Goal: Transaction & Acquisition: Purchase product/service

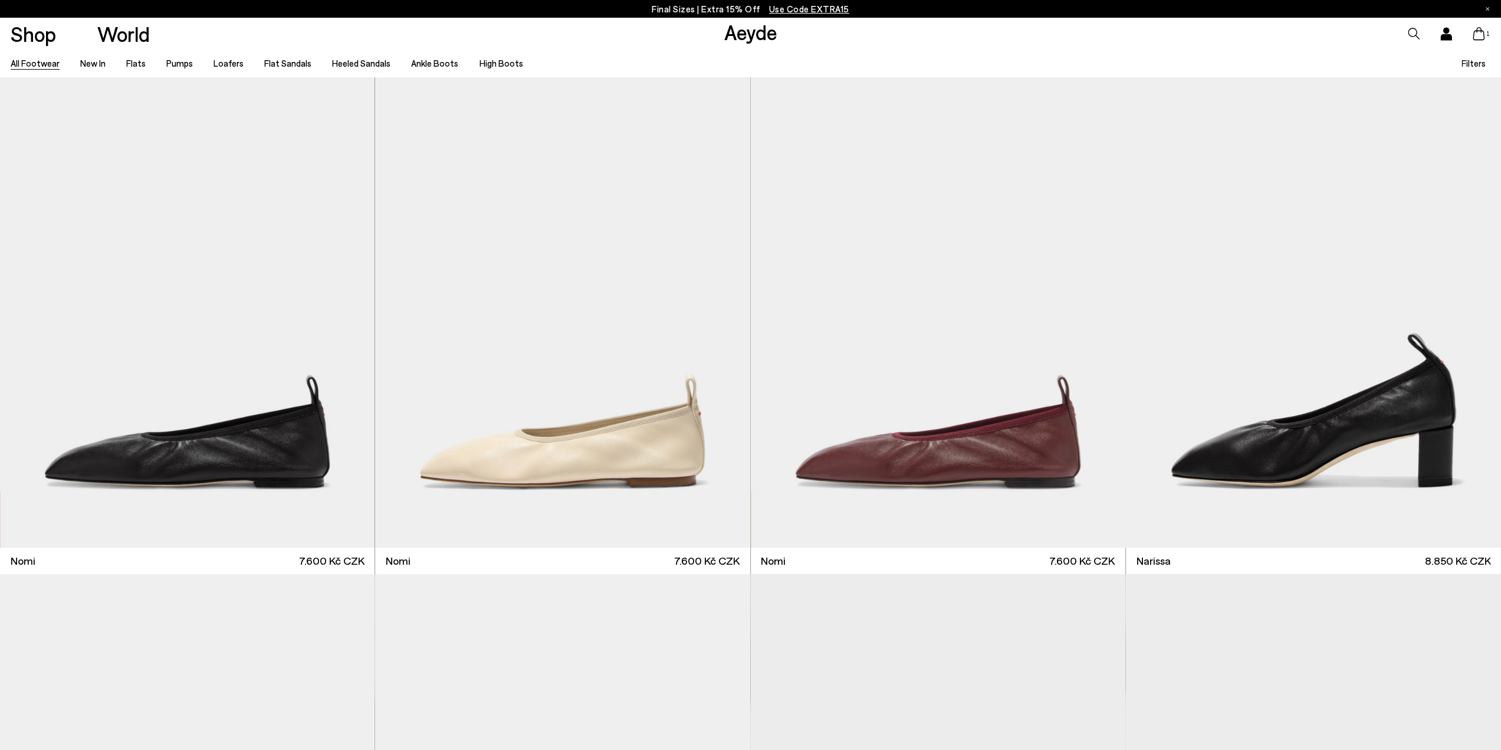
click at [798, 11] on span "Use Code EXTRA15" at bounding box center [809, 9] width 80 height 11
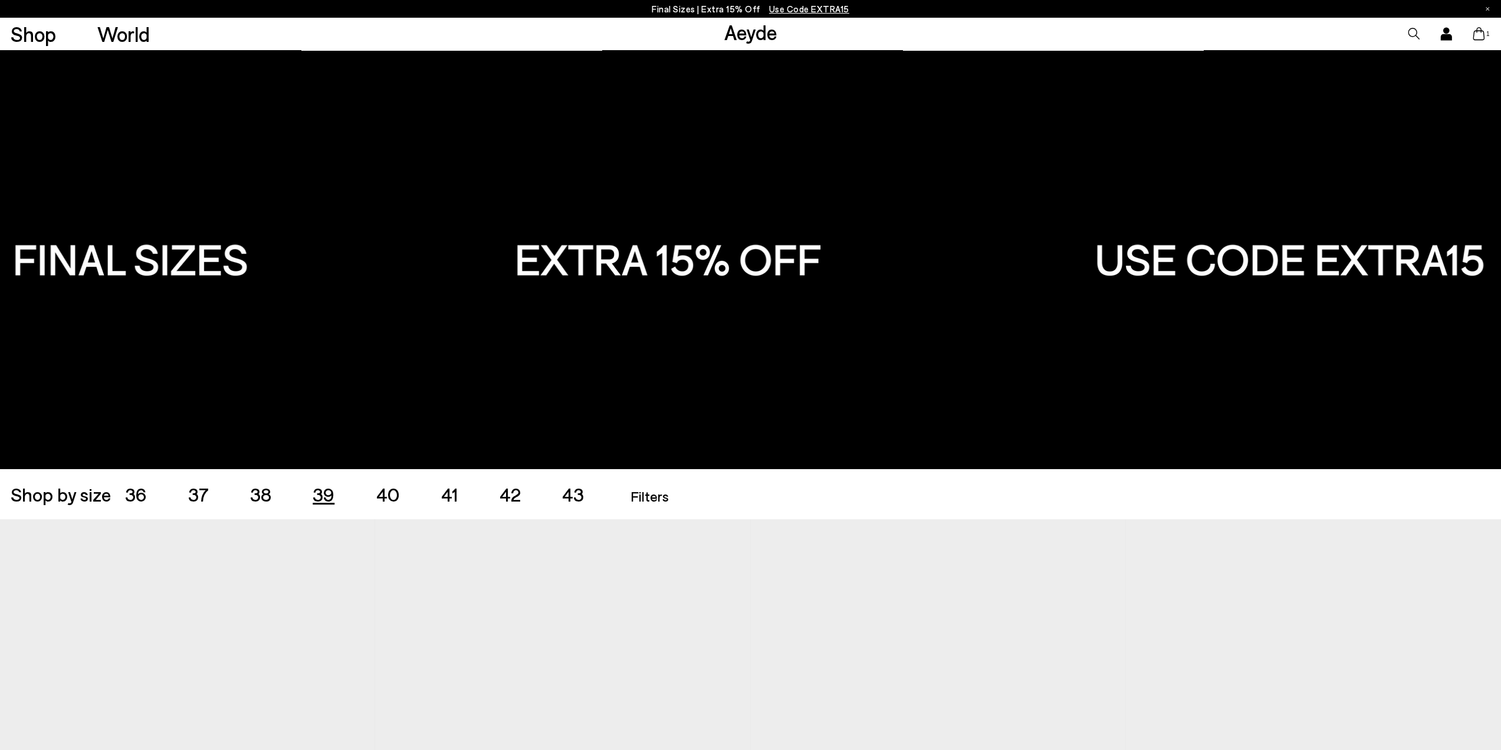
click at [318, 497] on span "39" at bounding box center [324, 494] width 22 height 22
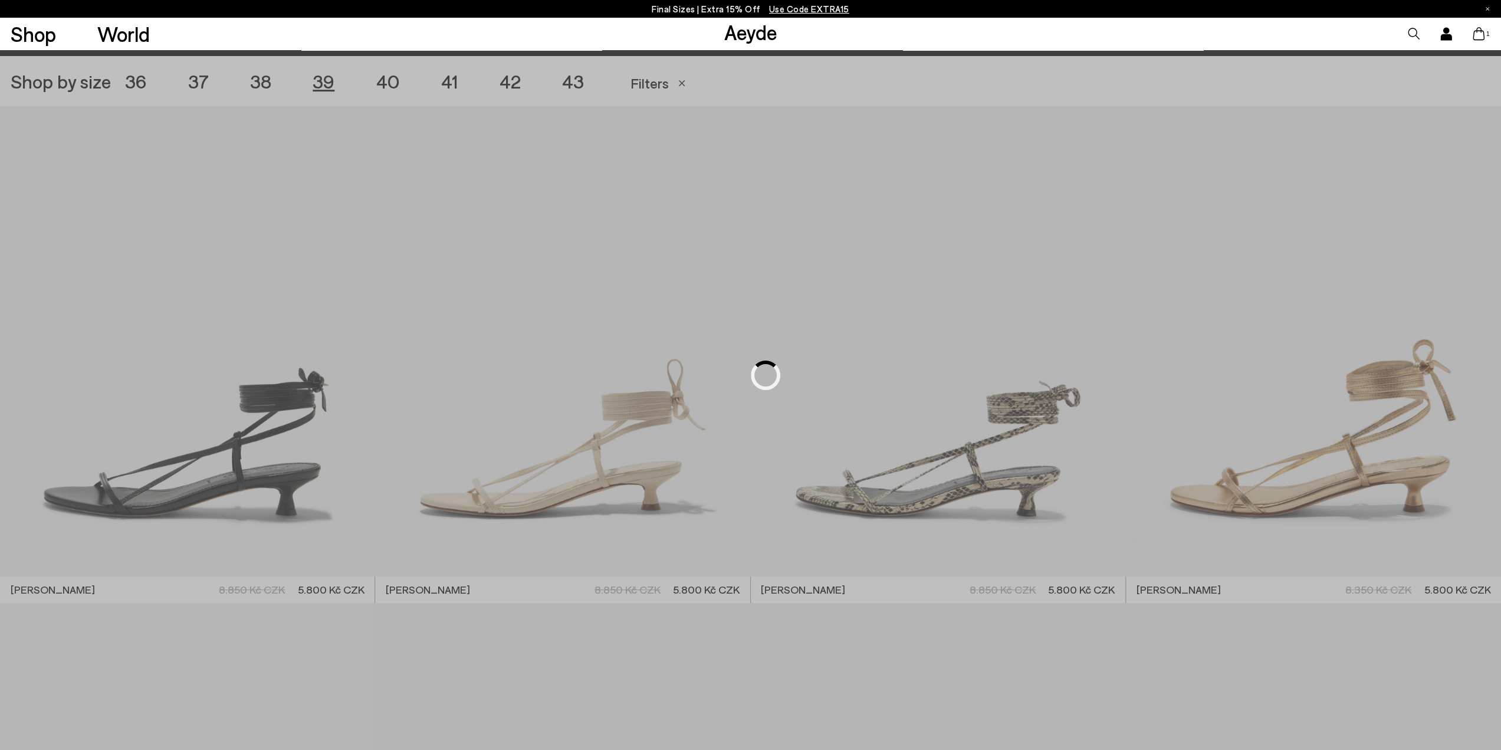
scroll to position [418, 0]
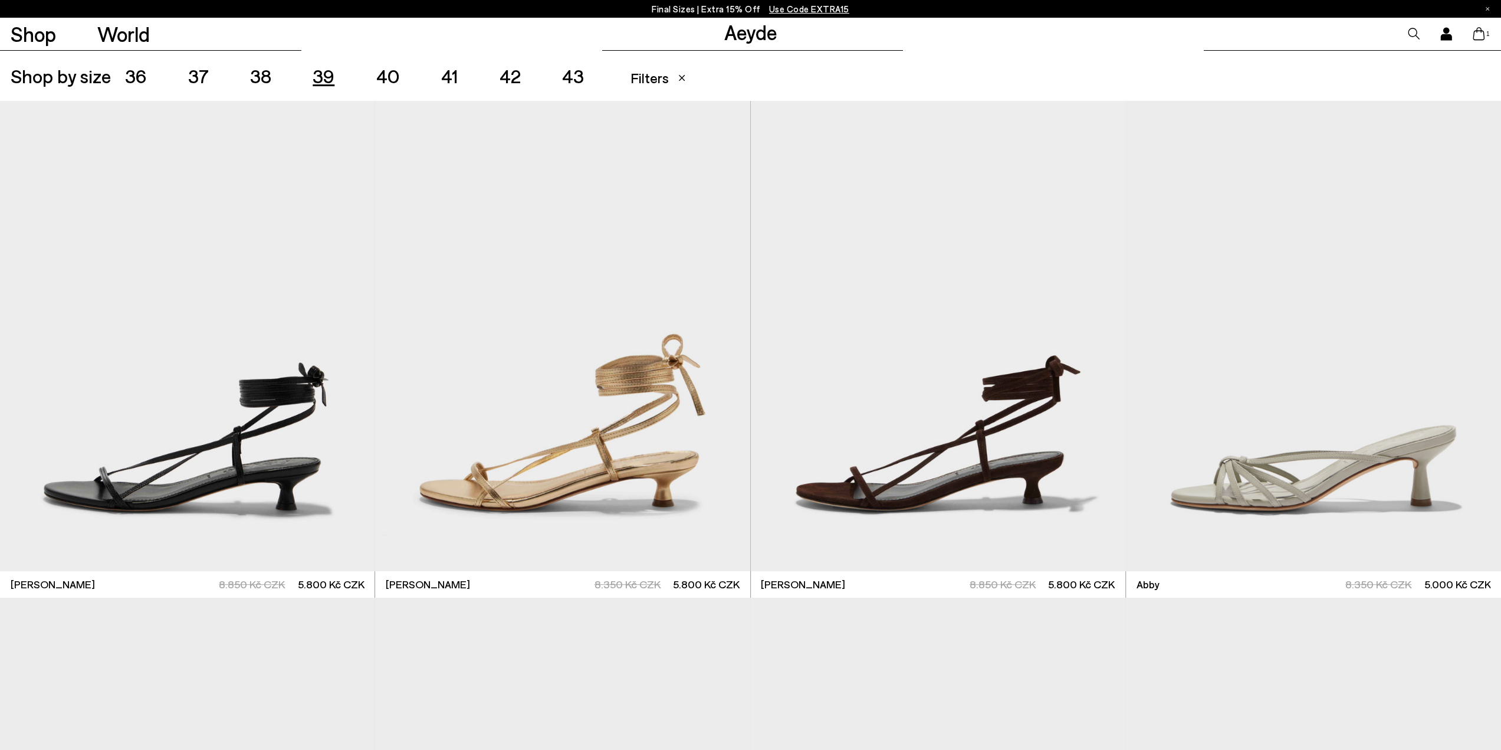
click at [654, 78] on span "Filters" at bounding box center [649, 77] width 38 height 17
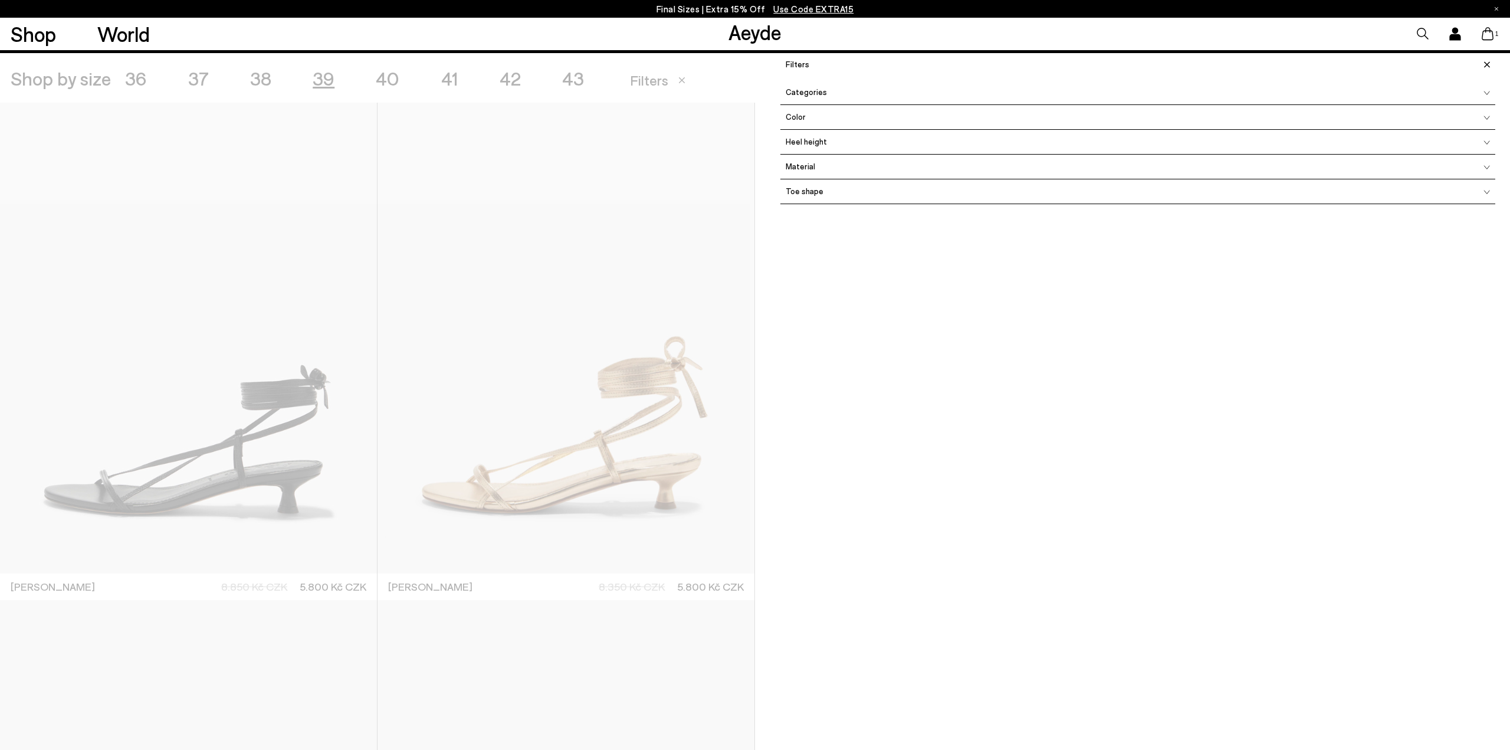
click at [722, 84] on div at bounding box center [377, 428] width 755 height 750
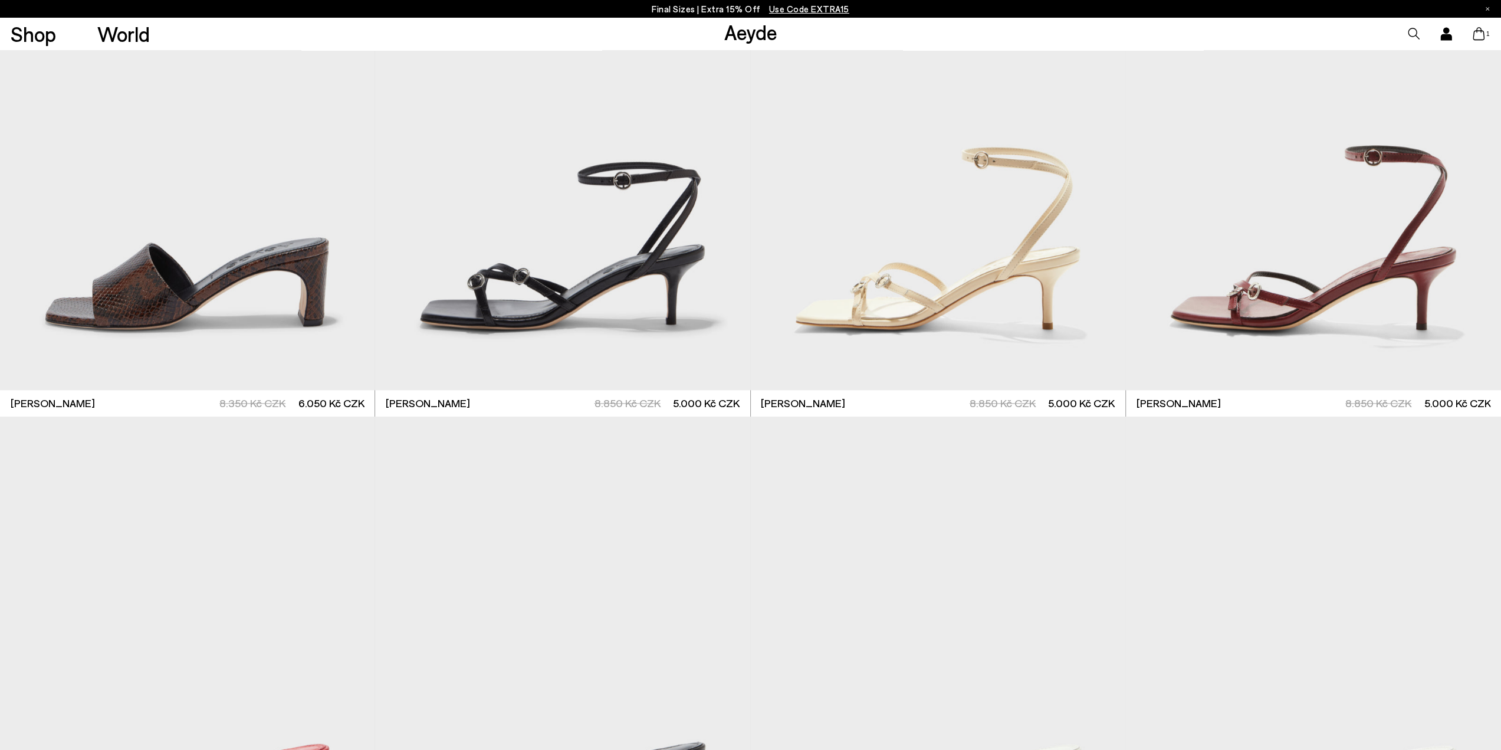
scroll to position [1126, 0]
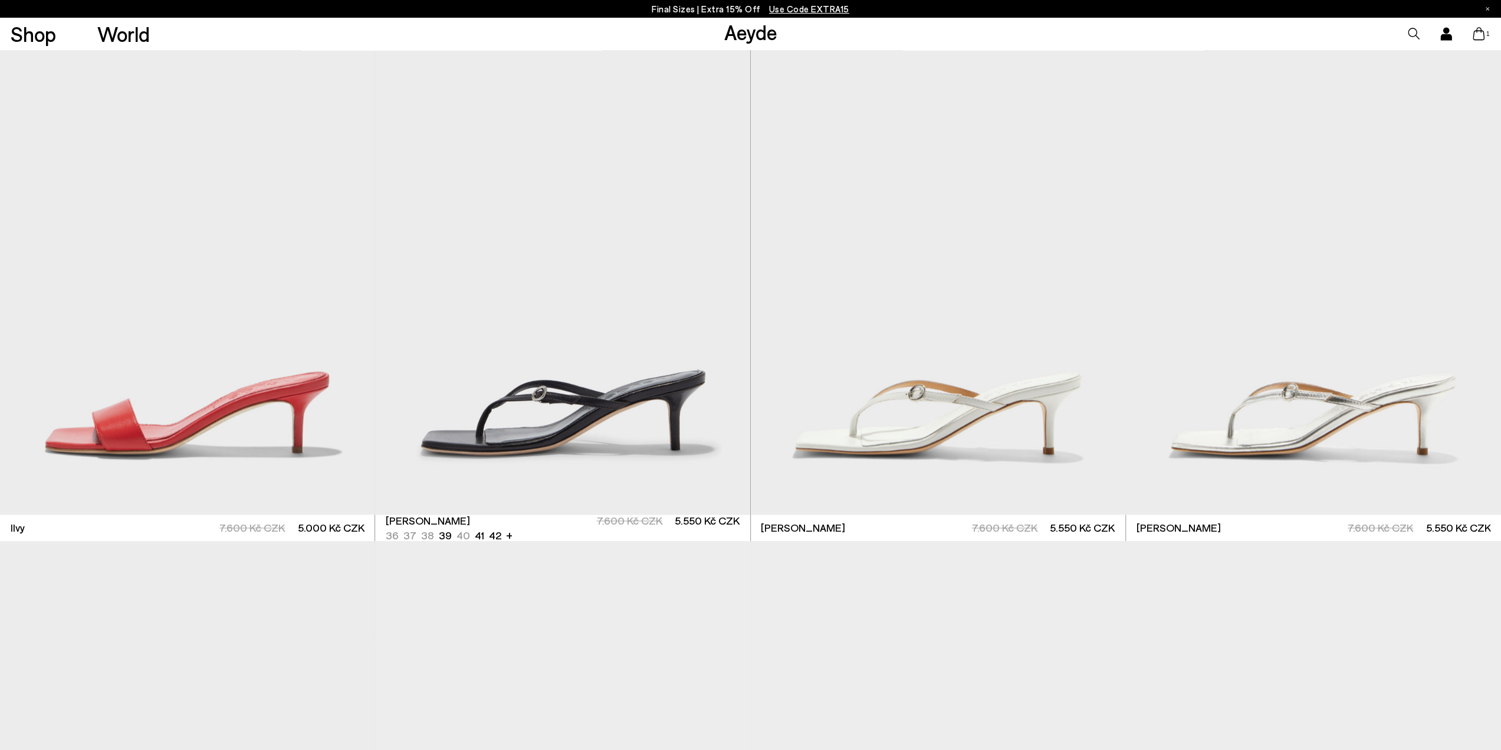
scroll to position [1598, 0]
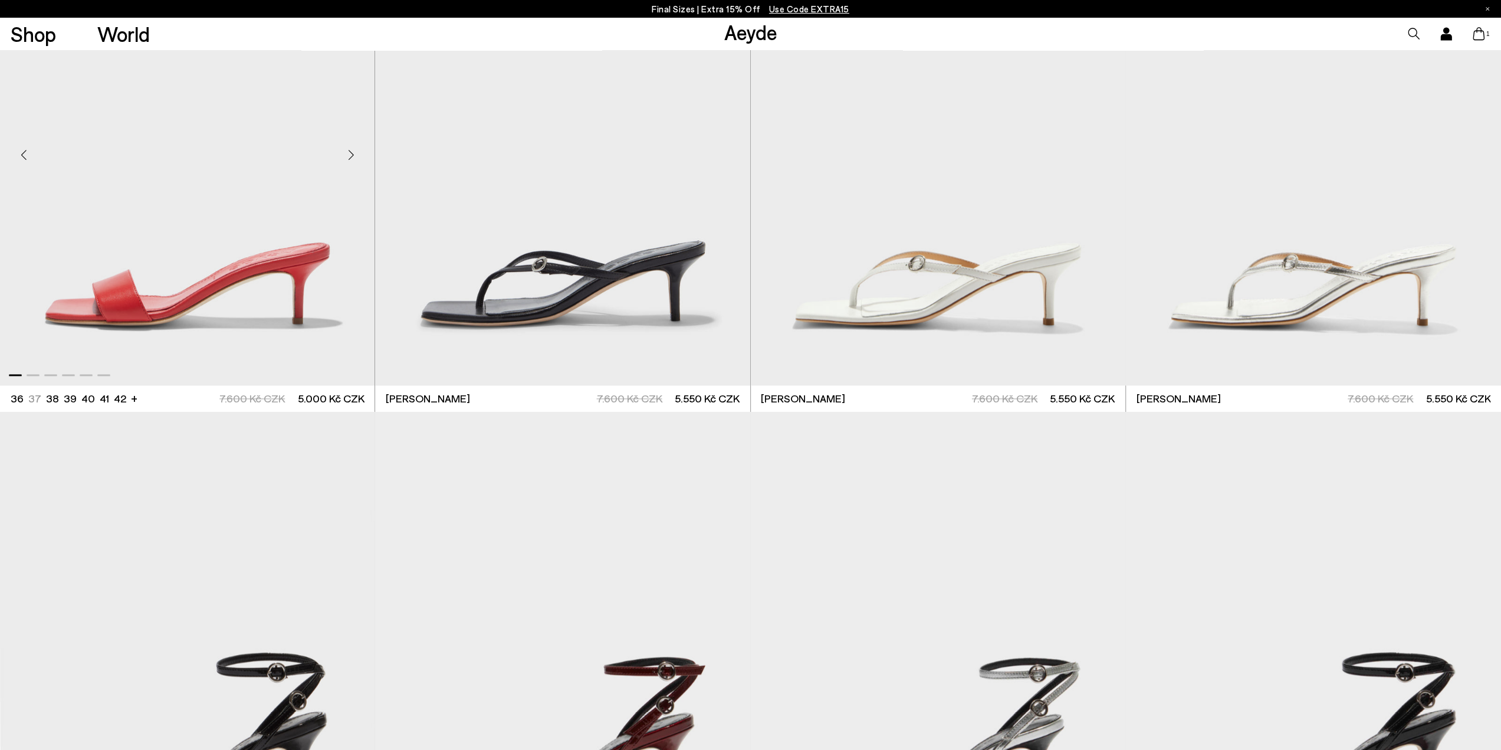
click at [354, 153] on div "Next slide" at bounding box center [350, 154] width 35 height 35
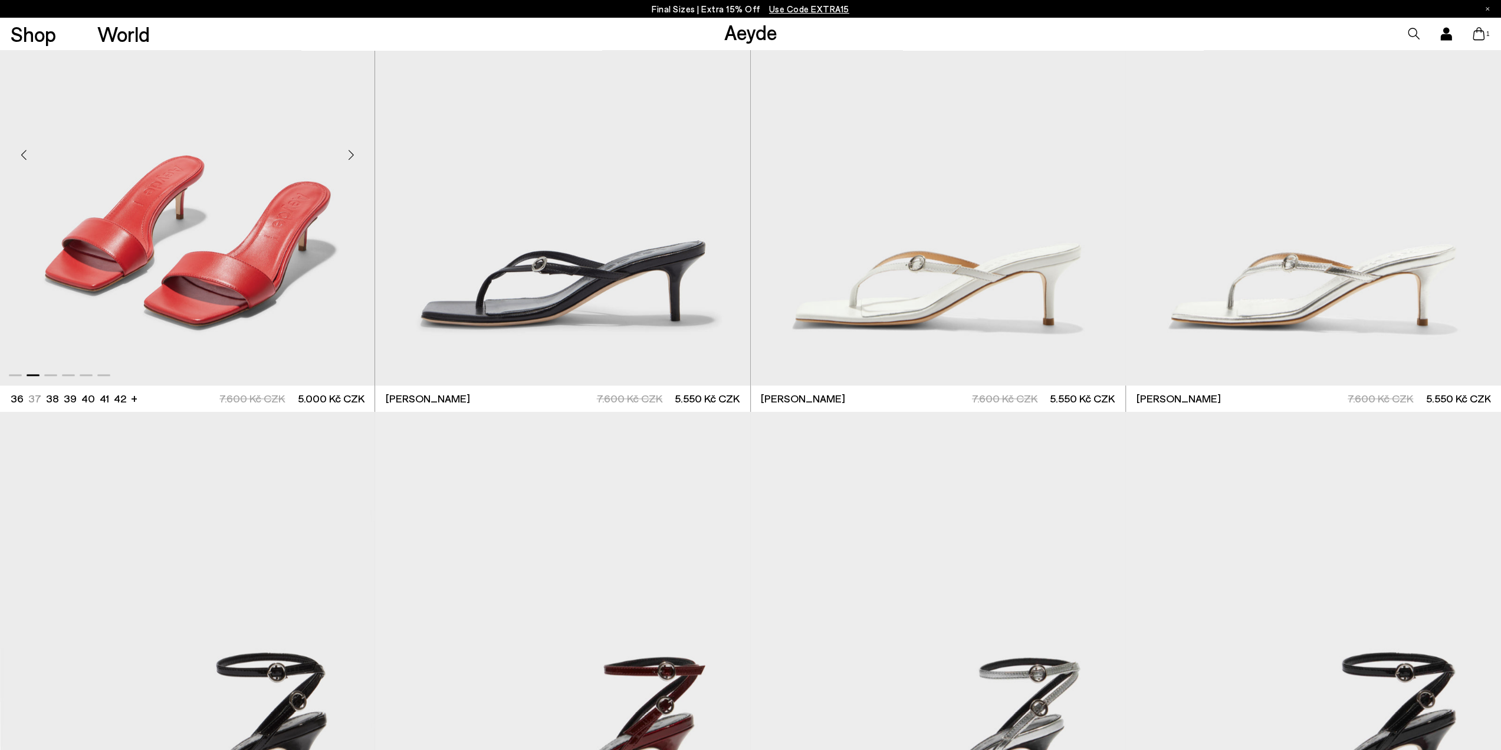
click at [354, 153] on div "Next slide" at bounding box center [350, 154] width 35 height 35
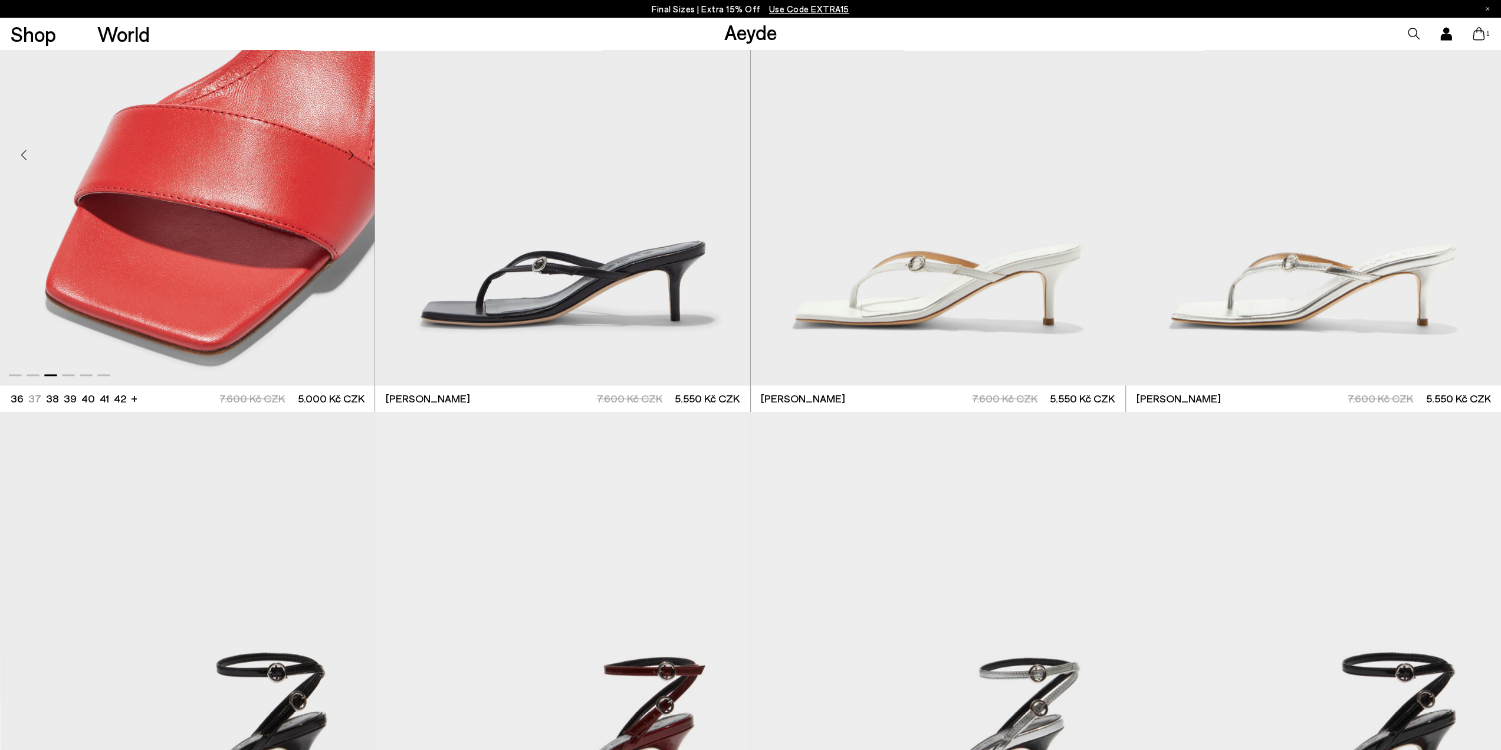
click at [354, 153] on div "Next slide" at bounding box center [350, 154] width 35 height 35
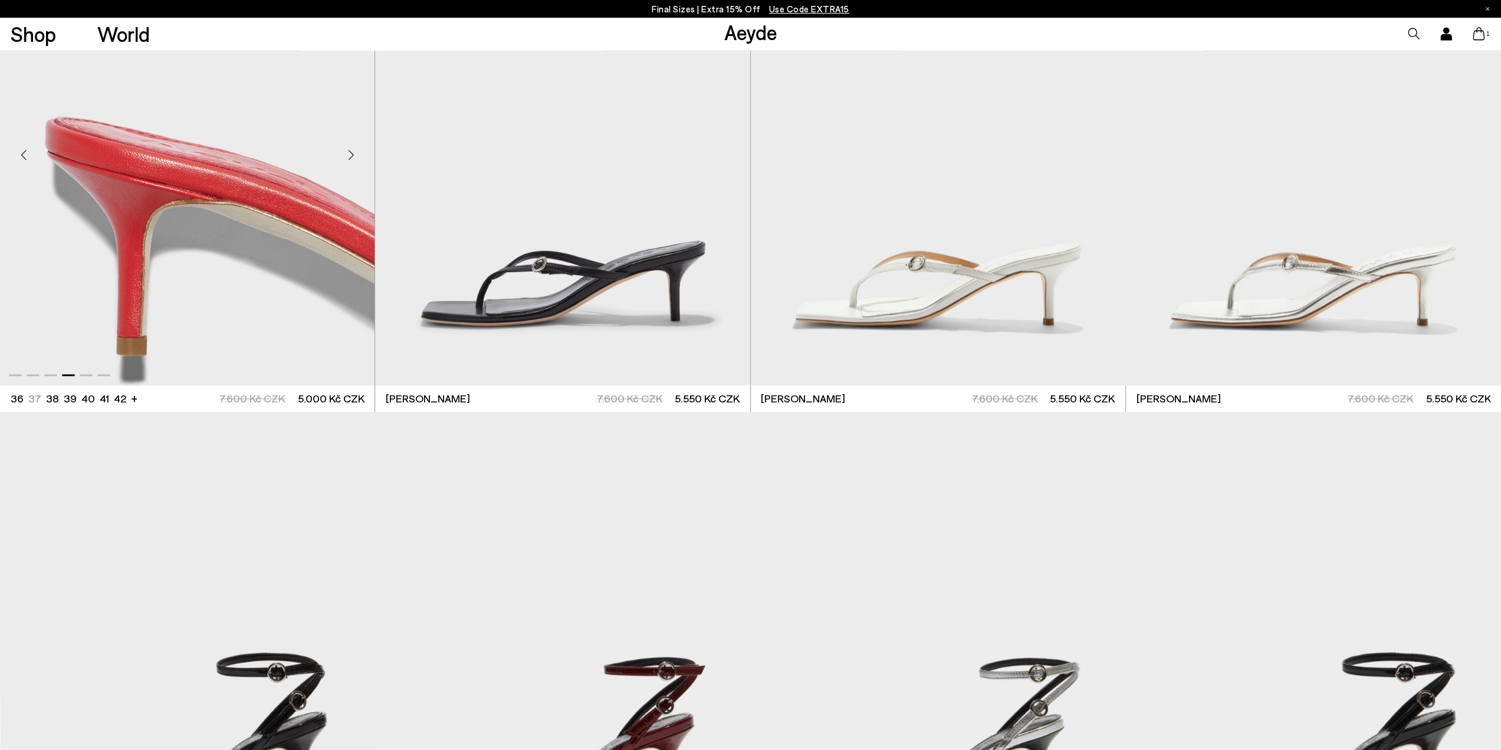
click at [354, 153] on div "Next slide" at bounding box center [350, 154] width 35 height 35
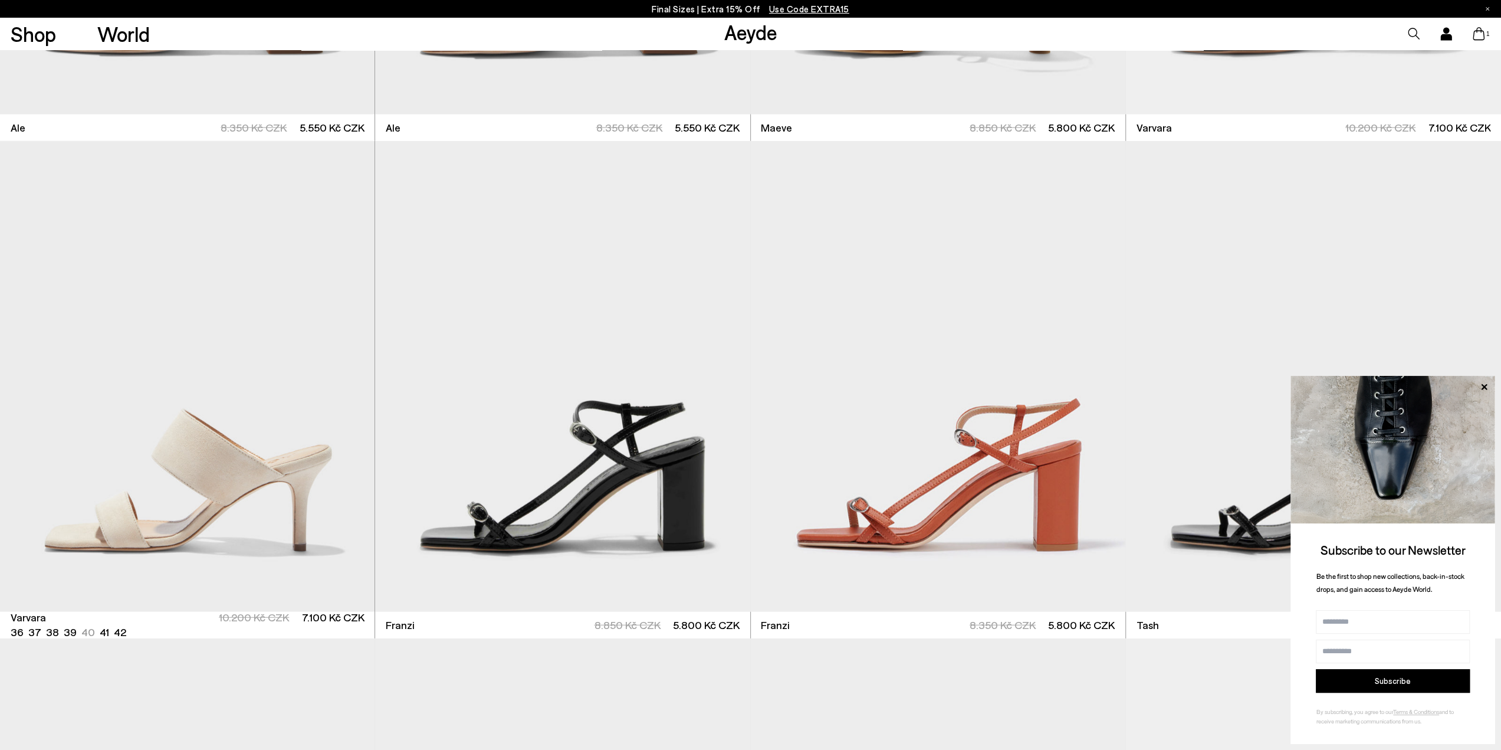
scroll to position [2896, 0]
